Goal: Information Seeking & Learning: Learn about a topic

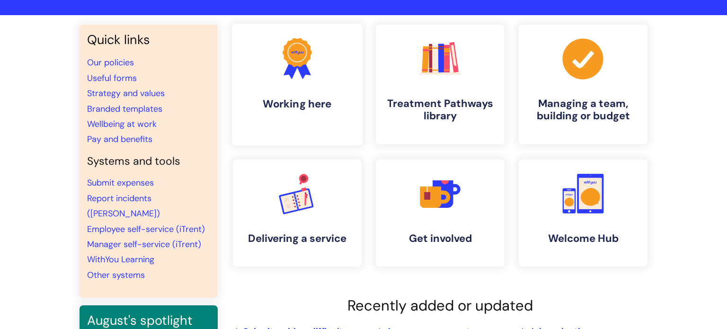
scroll to position [60, 0]
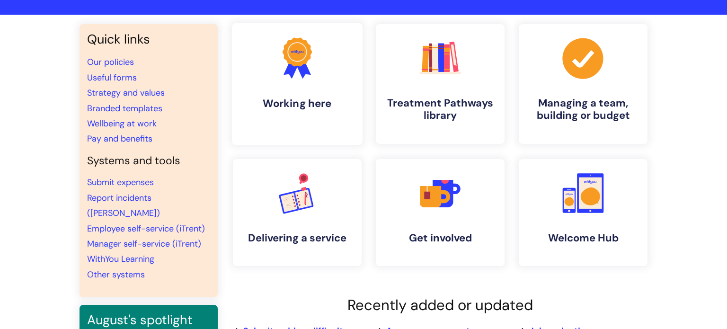
click at [273, 94] on link ".cls-1{fill:#f89b22;}.cls-1,.cls-2,.cls-3{stroke-width:0px;}.cls-2{fill:#2d3cff…" at bounding box center [297, 84] width 131 height 122
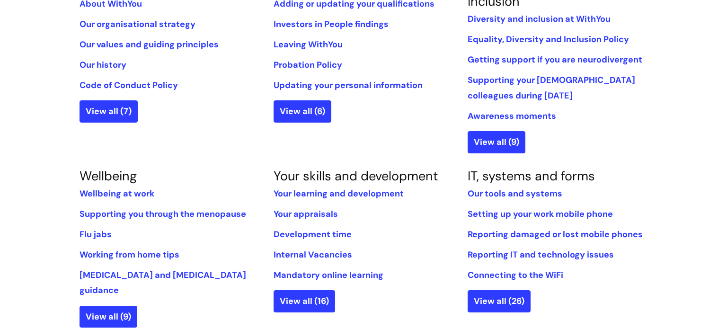
scroll to position [261, 0]
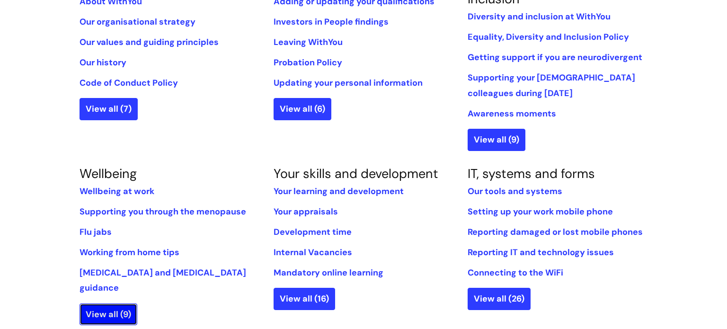
click at [106, 305] on link "View all (9)" at bounding box center [108, 314] width 58 height 22
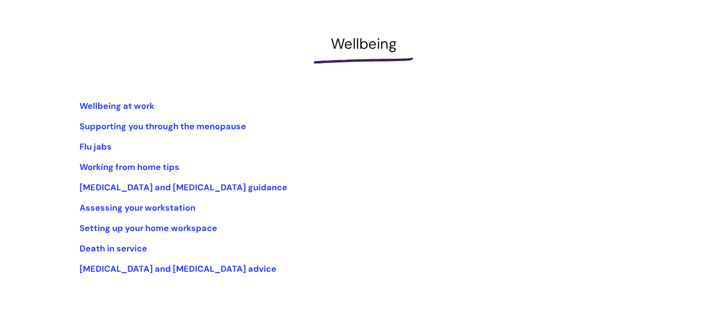
scroll to position [116, 0]
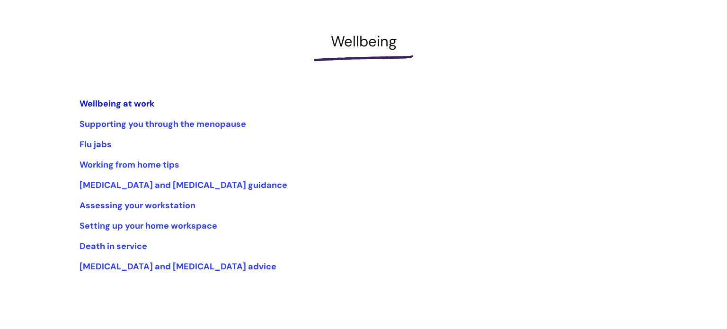
click at [126, 102] on link "Wellbeing at work" at bounding box center [116, 103] width 75 height 11
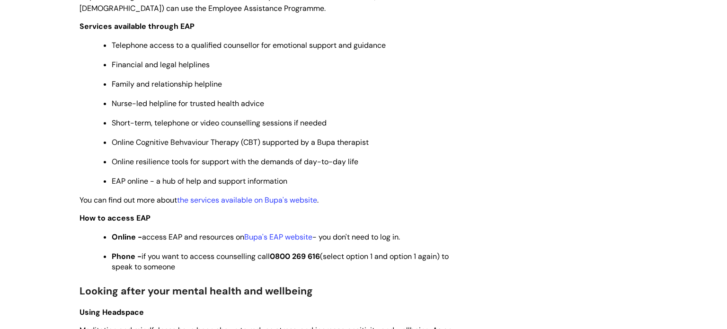
scroll to position [471, 0]
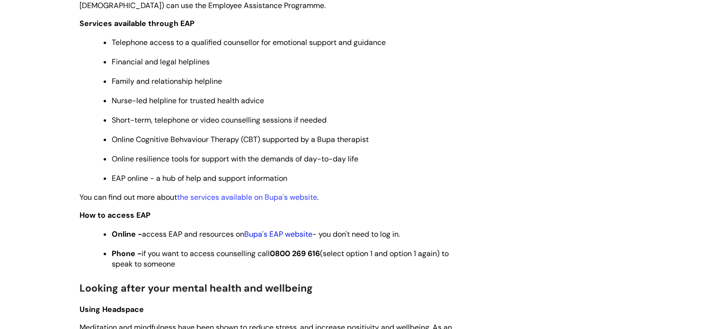
click at [283, 239] on link "Bupa's EAP website" at bounding box center [278, 234] width 68 height 10
